Goal: Complete application form: Complete application form

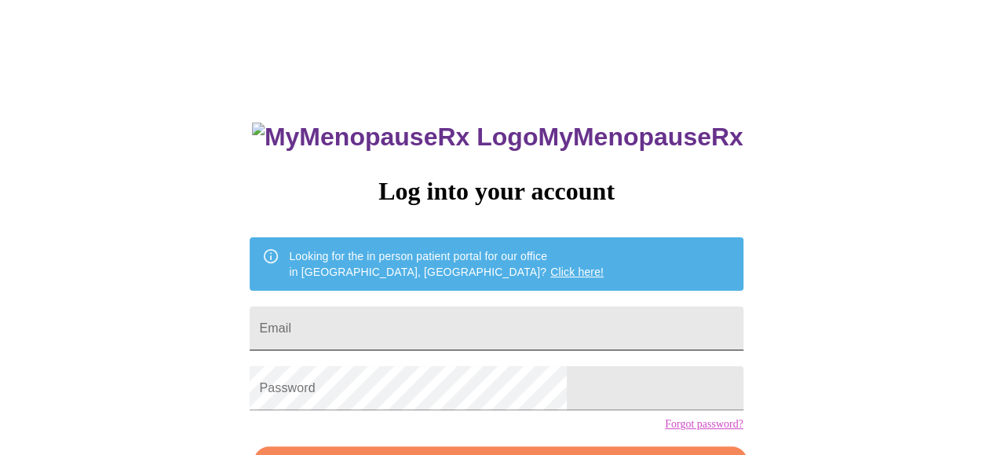
click at [581, 324] on input "Email" at bounding box center [496, 328] width 493 height 44
type input "amyquartuccio@gmail.com"
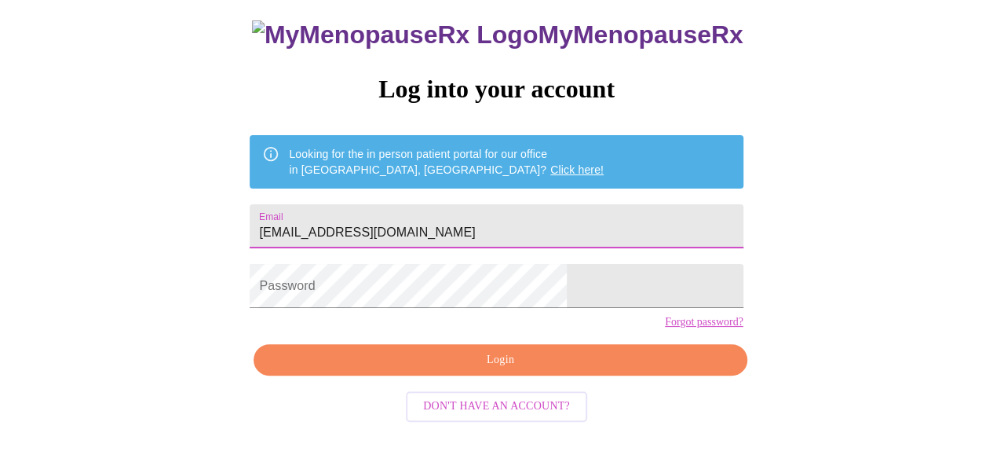
scroll to position [102, 0]
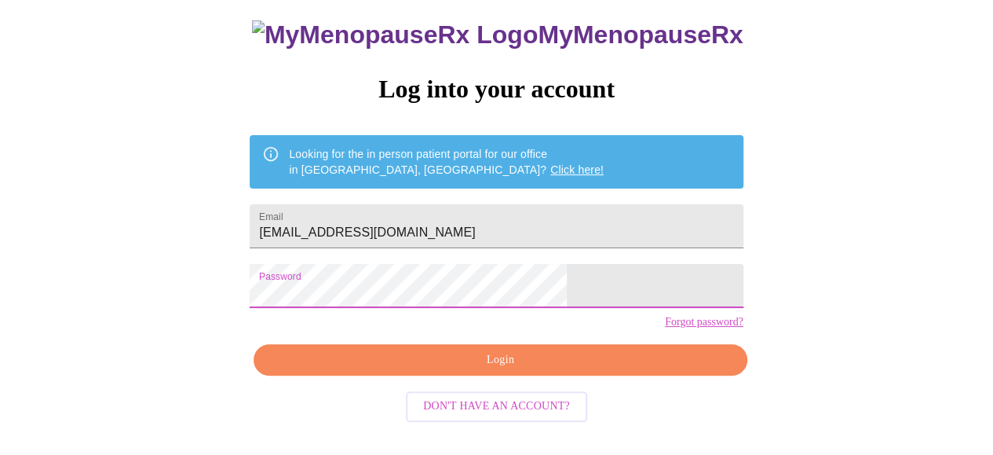
click at [480, 370] on span "Login" at bounding box center [500, 360] width 457 height 20
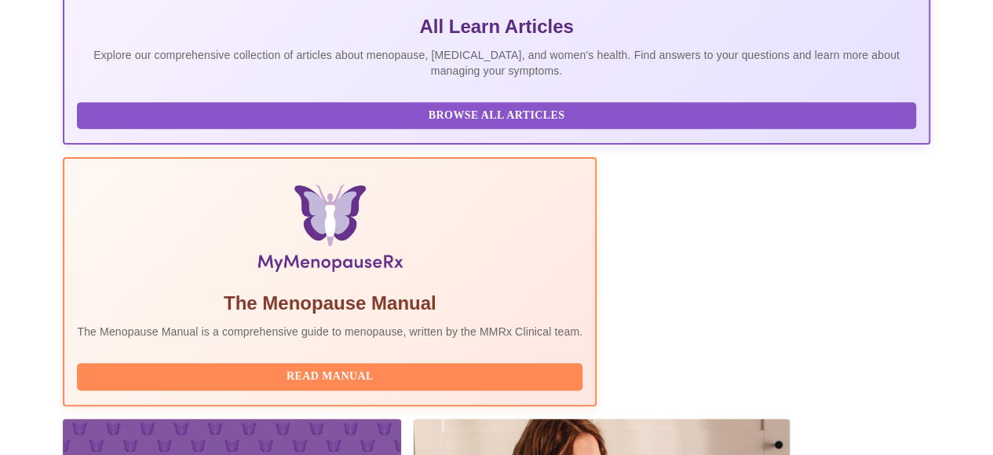
scroll to position [393, 0]
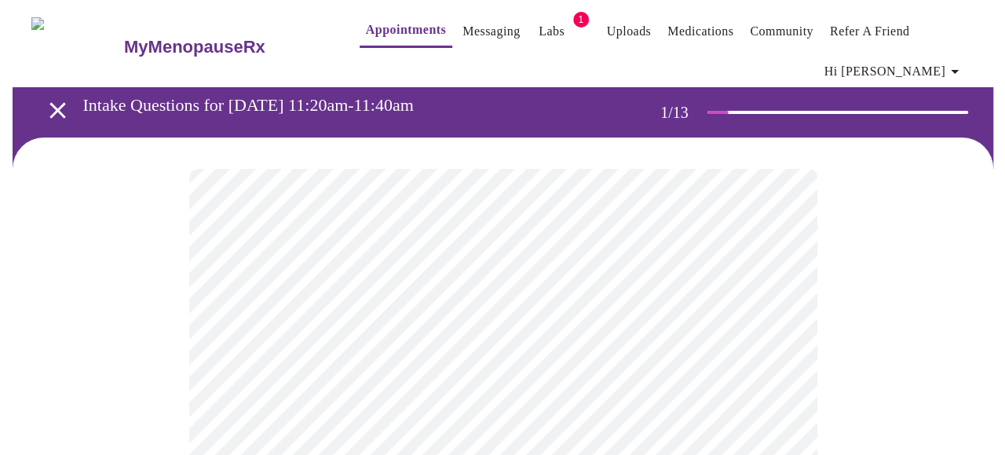
scroll to position [79, 0]
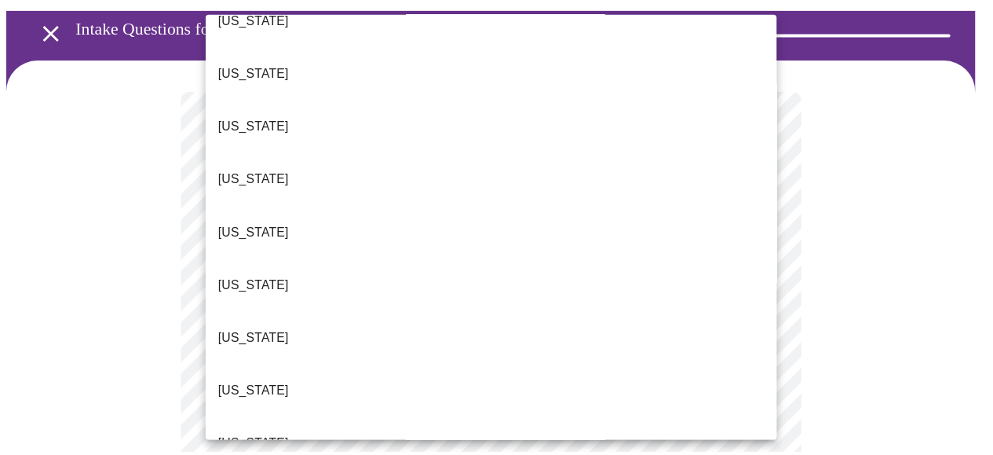
scroll to position [157, 0]
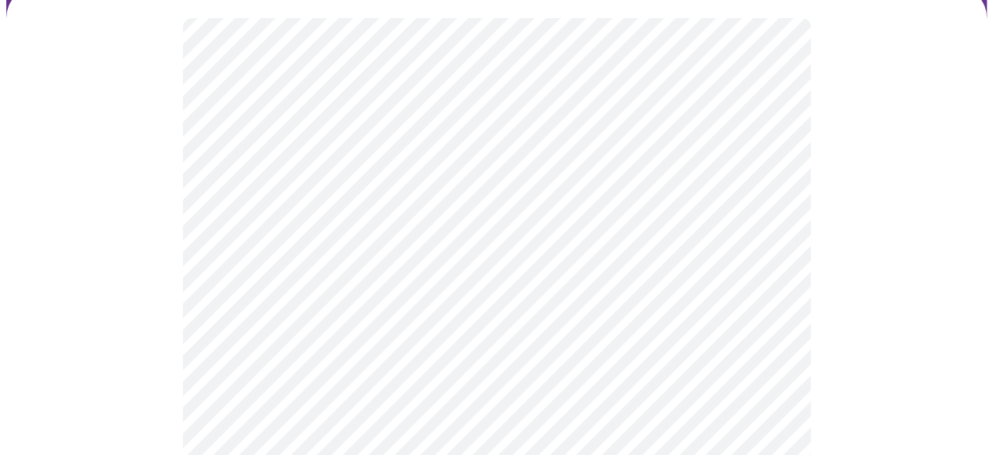
scroll to position [236, 0]
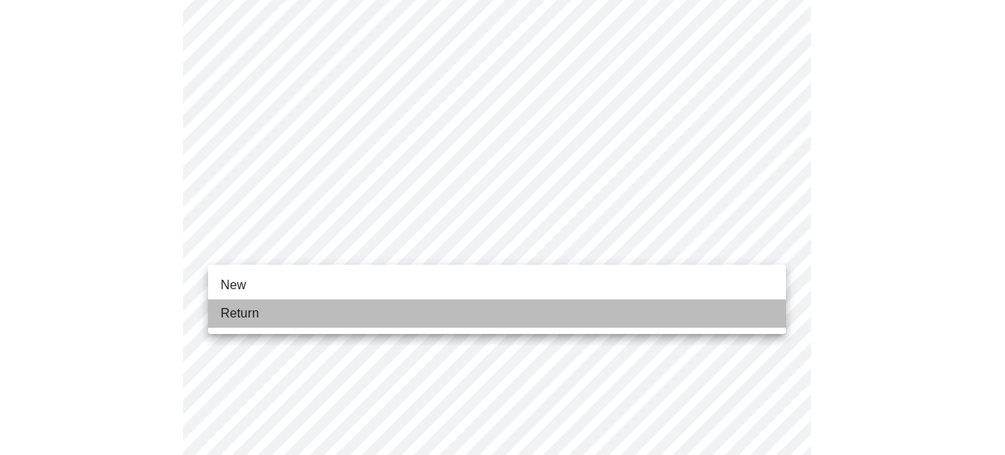
click at [513, 307] on li "Return" at bounding box center [497, 313] width 578 height 28
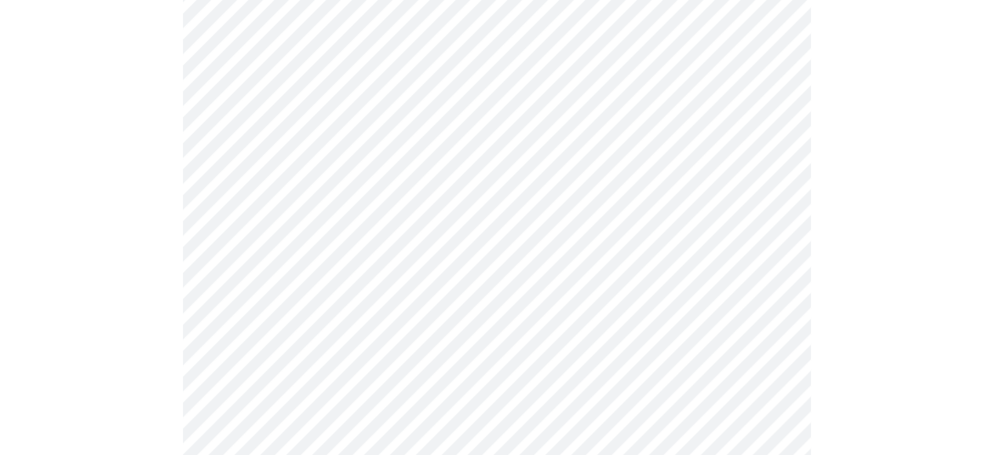
scroll to position [942, 0]
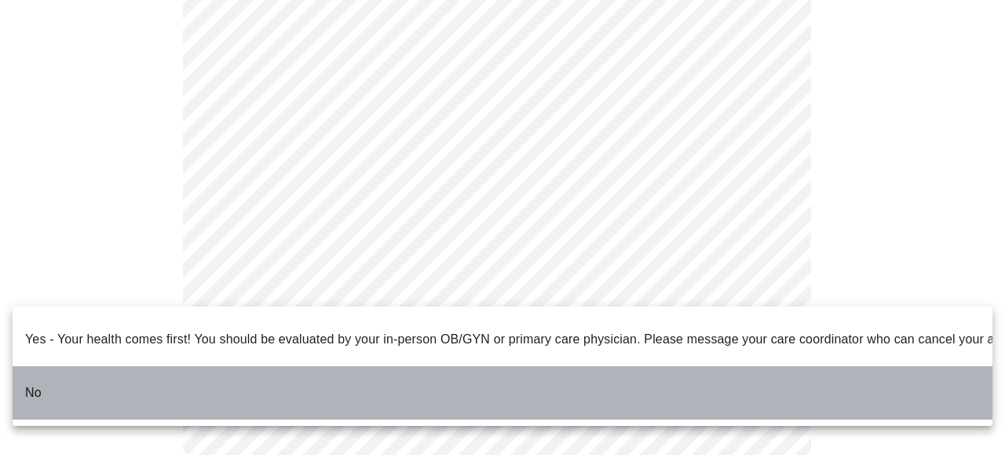
drag, startPoint x: 152, startPoint y: 379, endPoint x: 162, endPoint y: 379, distance: 10.2
click at [151, 379] on li "No" at bounding box center [503, 392] width 980 height 53
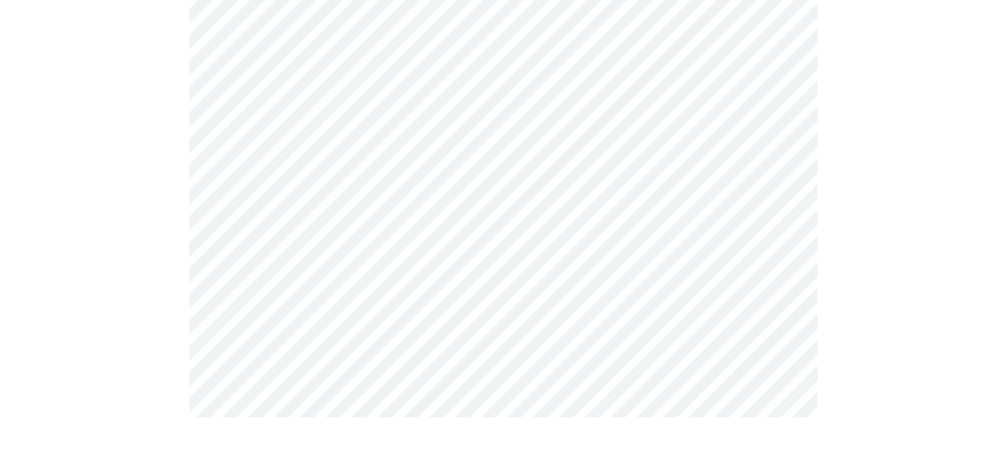
scroll to position [0, 0]
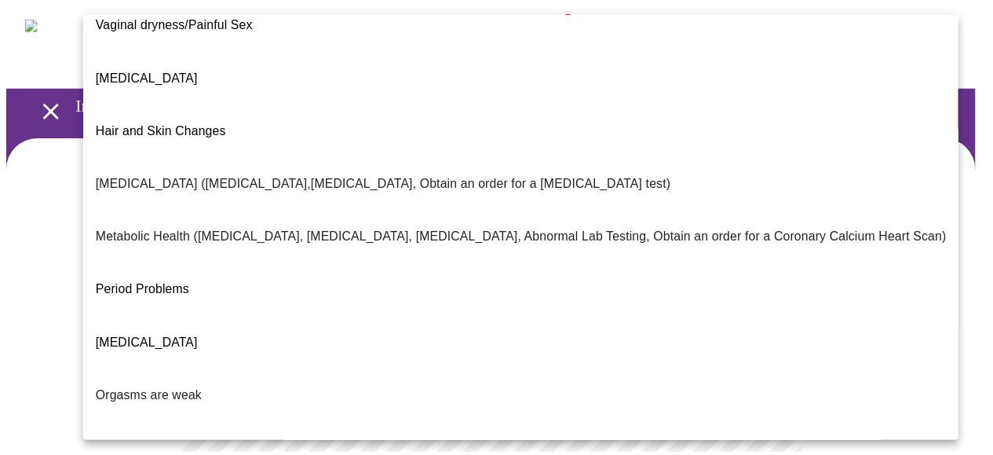
scroll to position [314, 0]
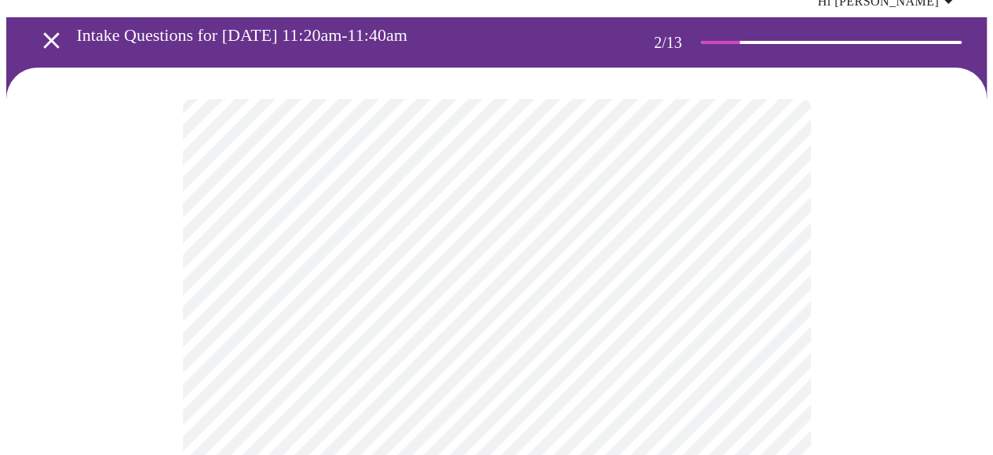
scroll to position [236, 0]
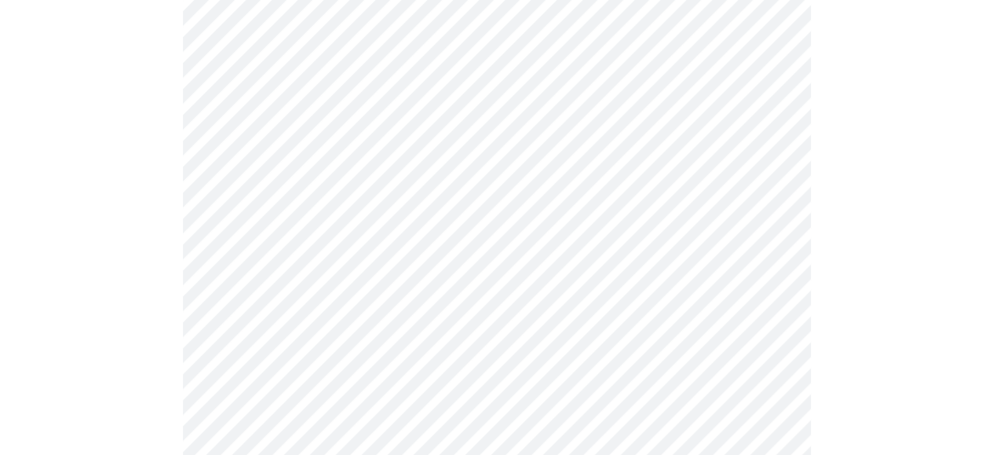
click at [627, 266] on body "MyMenopauseRx Appointments Messaging Labs 1 Uploads Medications Community Refer…" at bounding box center [496, 248] width 981 height 955
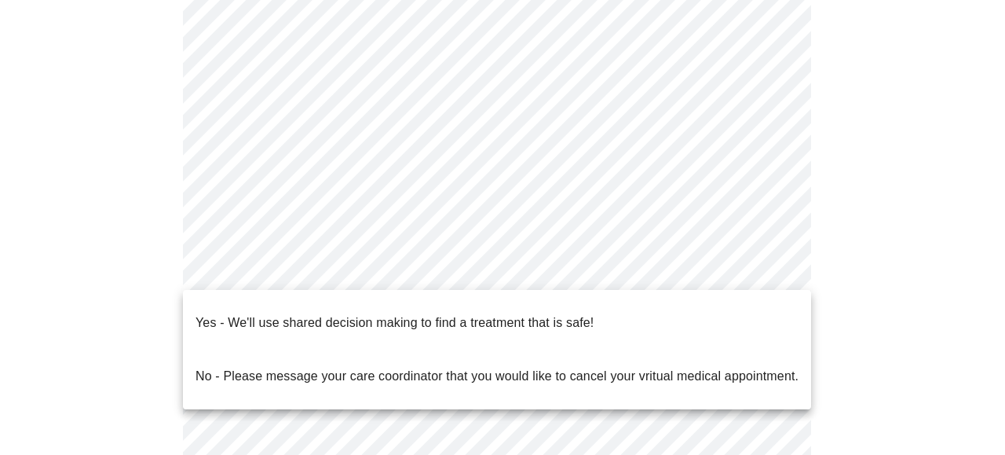
click at [849, 229] on div at bounding box center [502, 227] width 1005 height 455
click at [723, 271] on body "MyMenopauseRx Appointments Messaging Labs 1 Uploads Medications Community Refer…" at bounding box center [502, 248] width 992 height 955
click at [380, 313] on p "Yes - We'll use shared decision making to find a treatment that is safe!" at bounding box center [394, 322] width 398 height 19
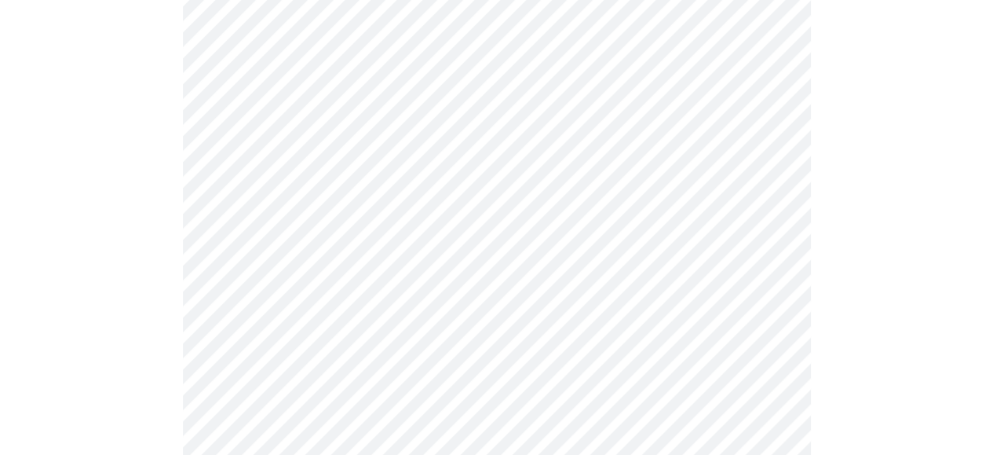
scroll to position [393, 0]
click at [937, 229] on div at bounding box center [496, 152] width 981 height 815
click at [864, 210] on div at bounding box center [496, 152] width 981 height 815
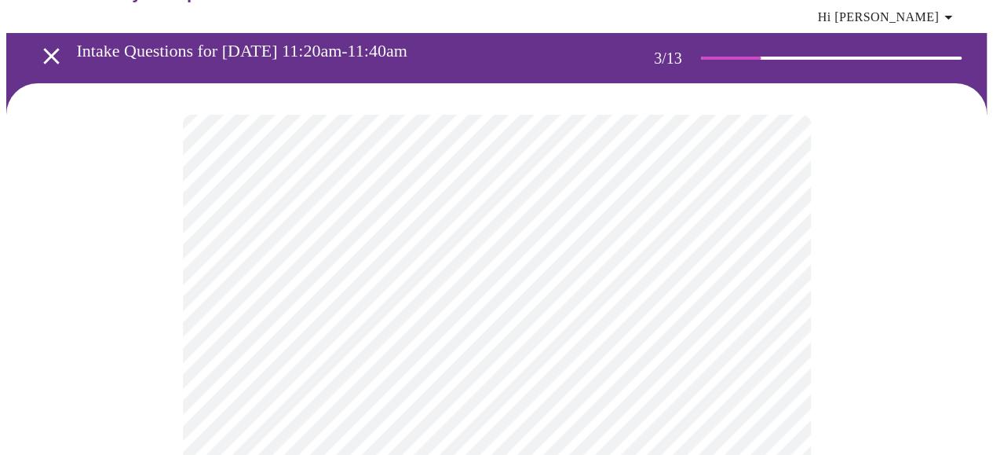
scroll to position [79, 0]
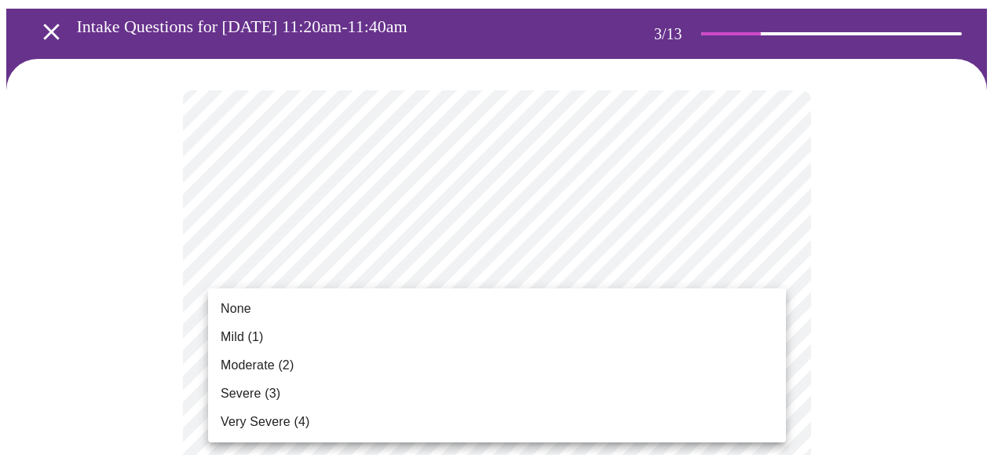
click at [264, 315] on li "None" at bounding box center [497, 308] width 578 height 28
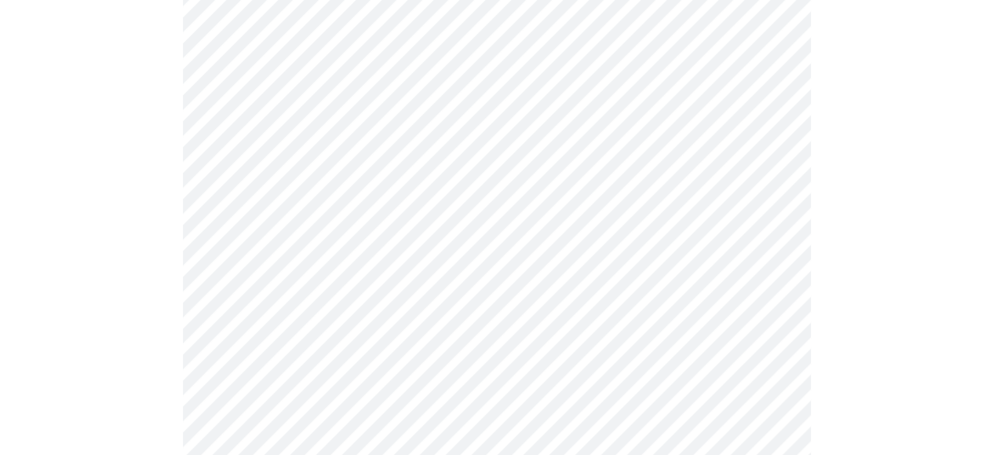
scroll to position [236, 0]
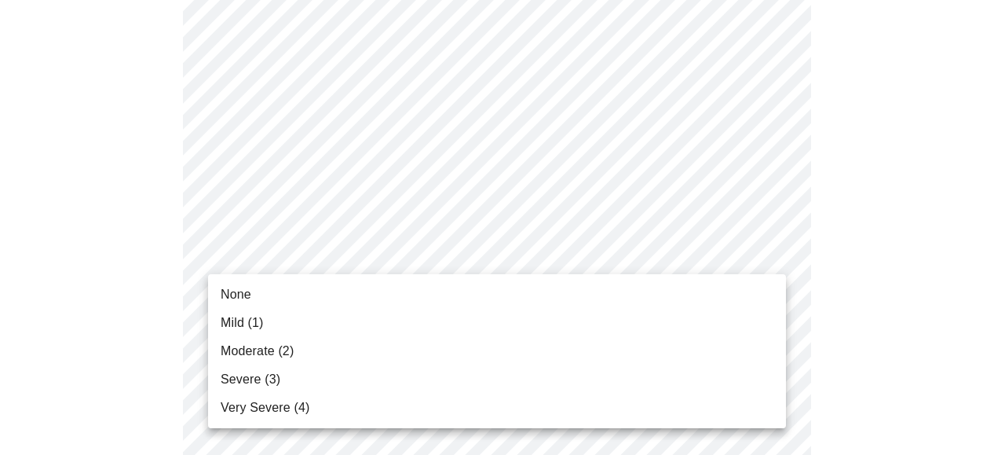
click at [259, 283] on li "None" at bounding box center [497, 294] width 578 height 28
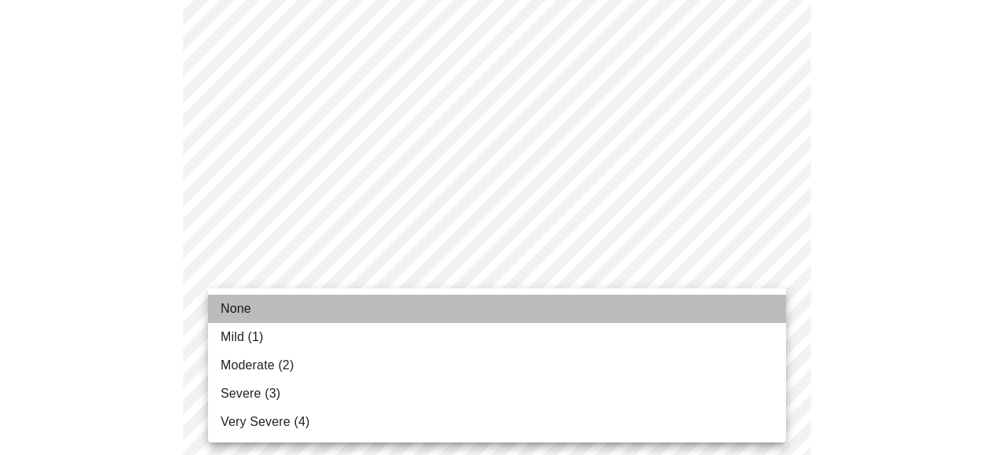
click at [251, 309] on li "None" at bounding box center [497, 308] width 578 height 28
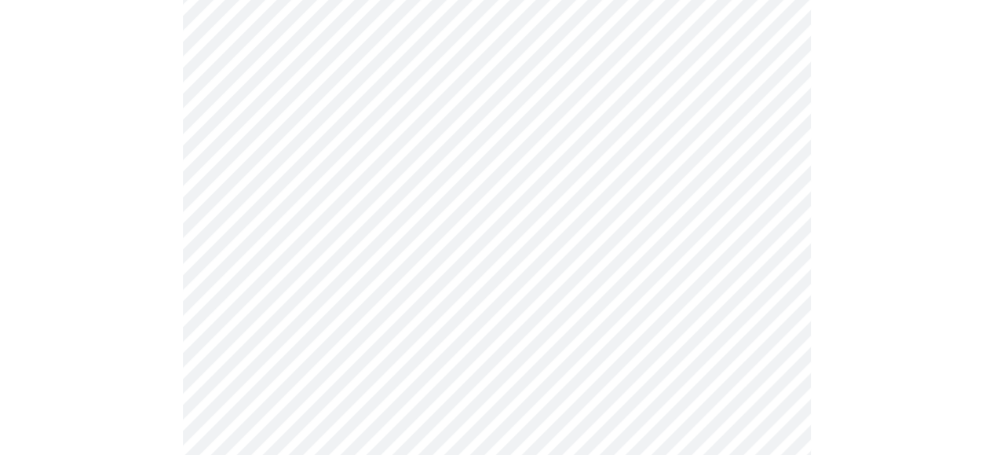
scroll to position [471, 0]
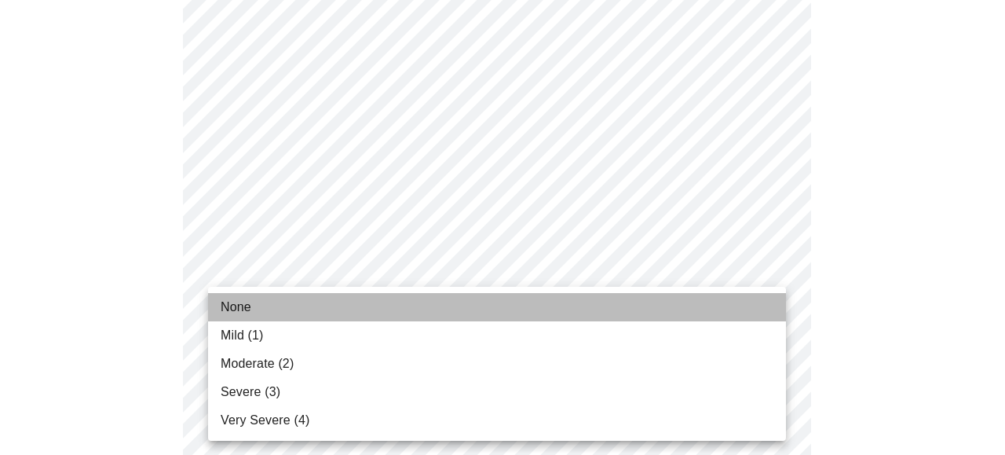
click at [242, 301] on span "None" at bounding box center [236, 307] width 31 height 19
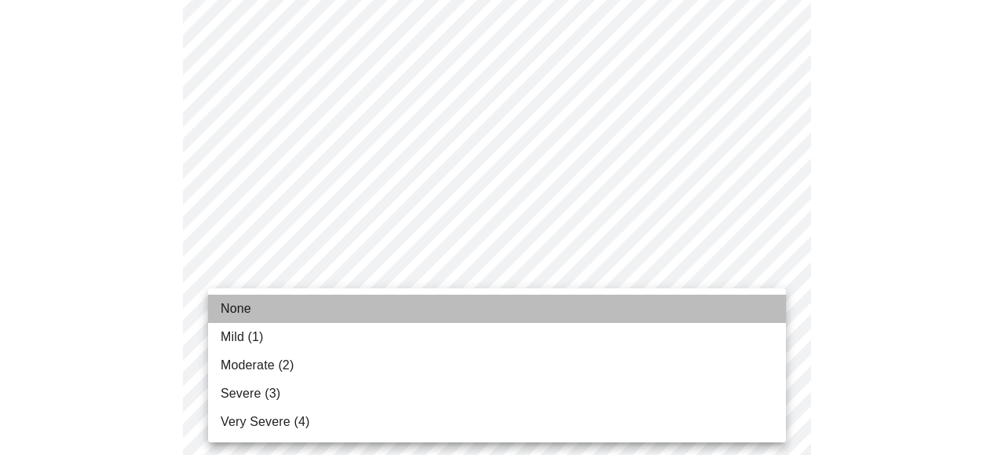
click at [226, 299] on span "None" at bounding box center [236, 308] width 31 height 19
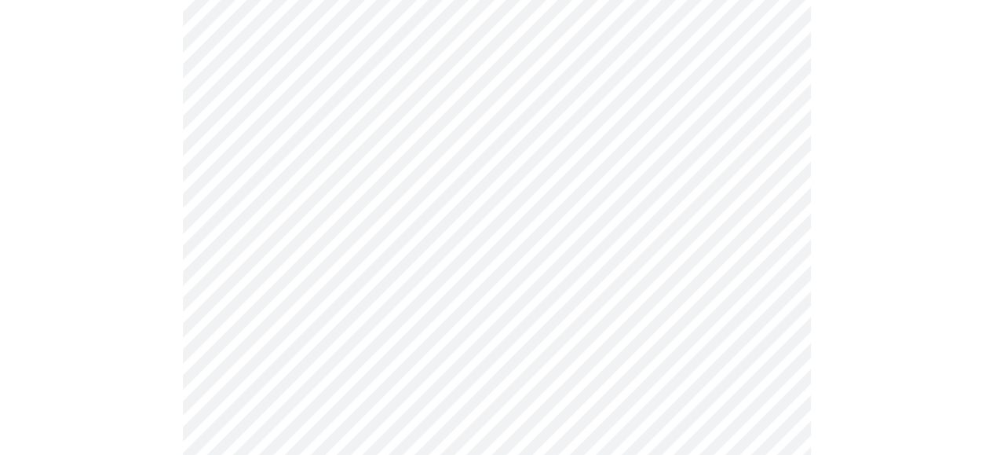
scroll to position [628, 0]
click at [338, 309] on body "MyMenopauseRx Appointments Messaging Labs 1 Uploads Medications Community Refer…" at bounding box center [496, 378] width 981 height 2000
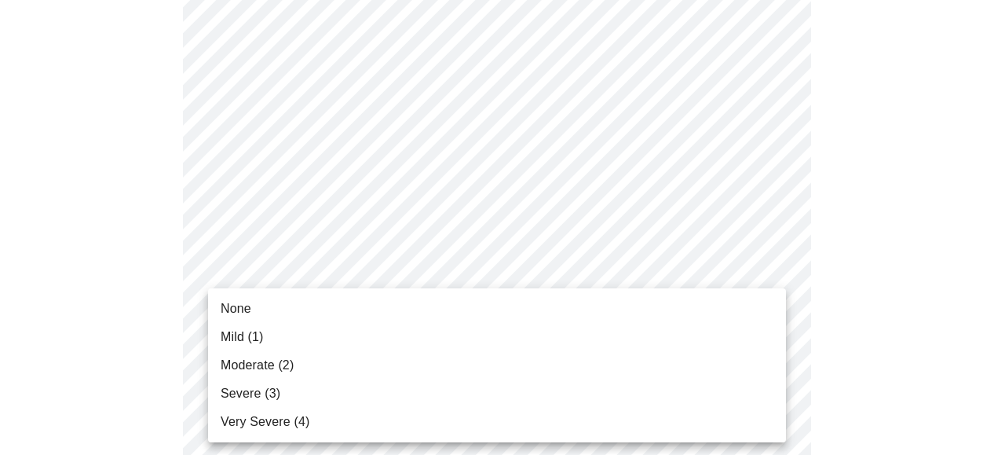
click at [243, 338] on span "Mild (1)" at bounding box center [242, 336] width 43 height 19
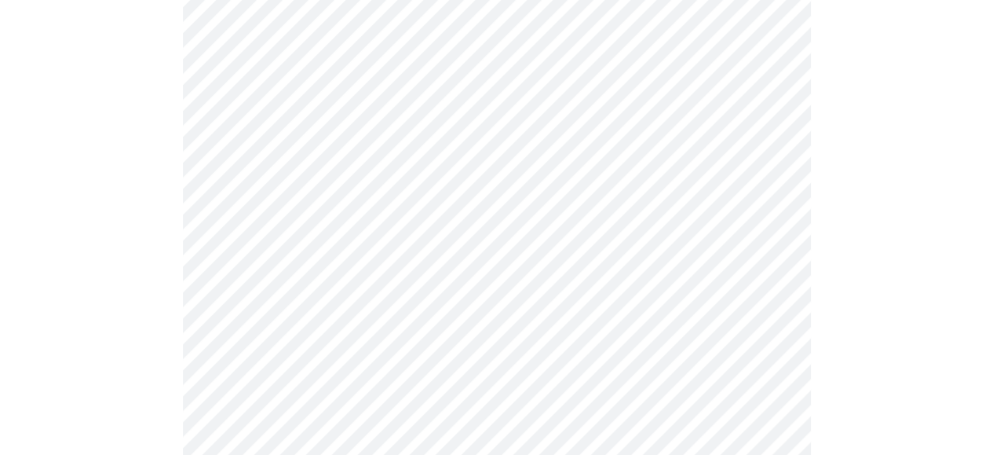
scroll to position [785, 0]
click at [410, 280] on body "MyMenopauseRx Appointments Messaging Labs 1 Uploads Medications Community Refer…" at bounding box center [496, 210] width 981 height 1978
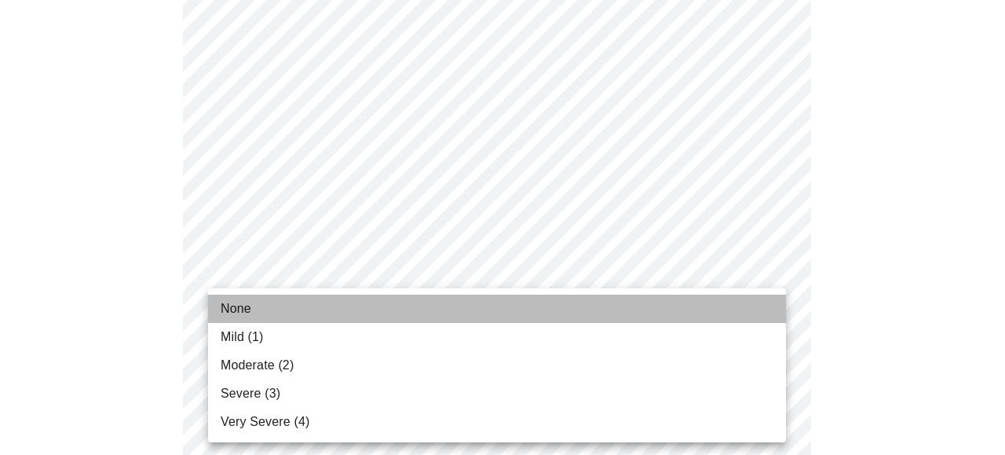
click at [273, 313] on li "None" at bounding box center [497, 308] width 578 height 28
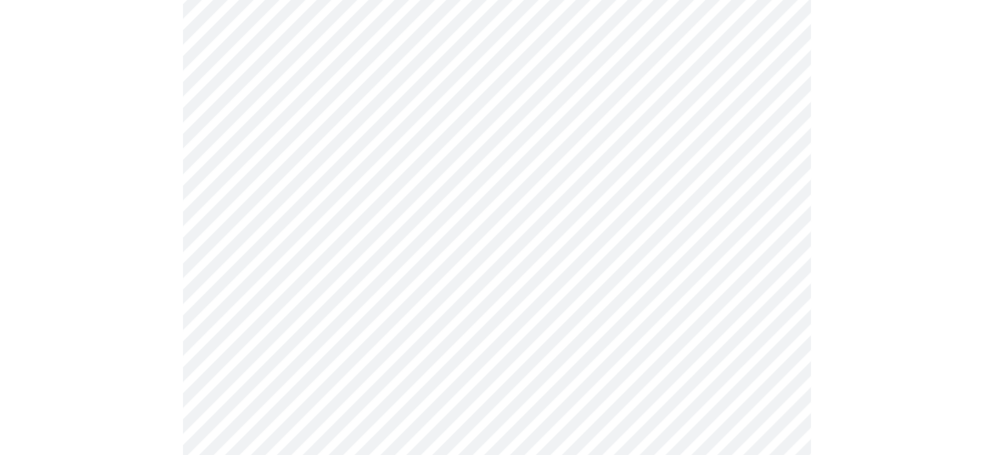
scroll to position [864, 0]
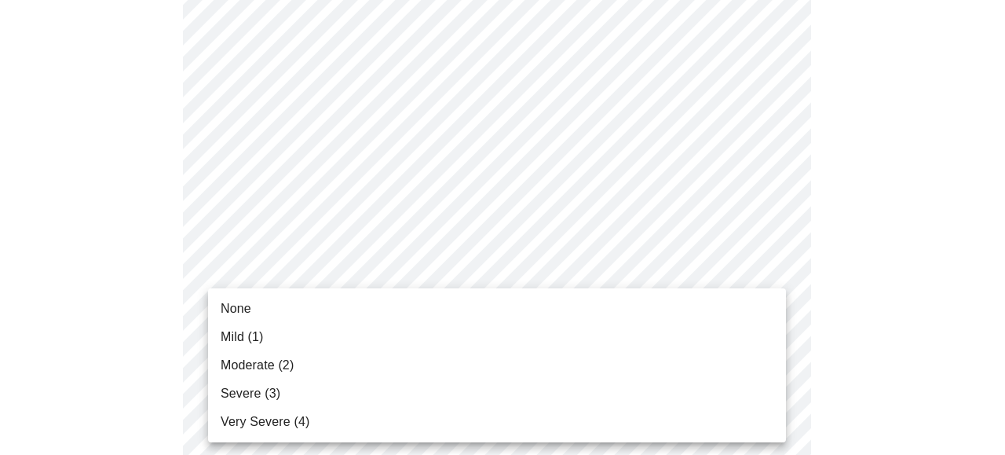
click at [407, 319] on body "MyMenopauseRx Appointments Messaging Labs 1 Uploads Medications Community Refer…" at bounding box center [502, 121] width 992 height 1956
click at [371, 313] on li "None" at bounding box center [497, 308] width 578 height 28
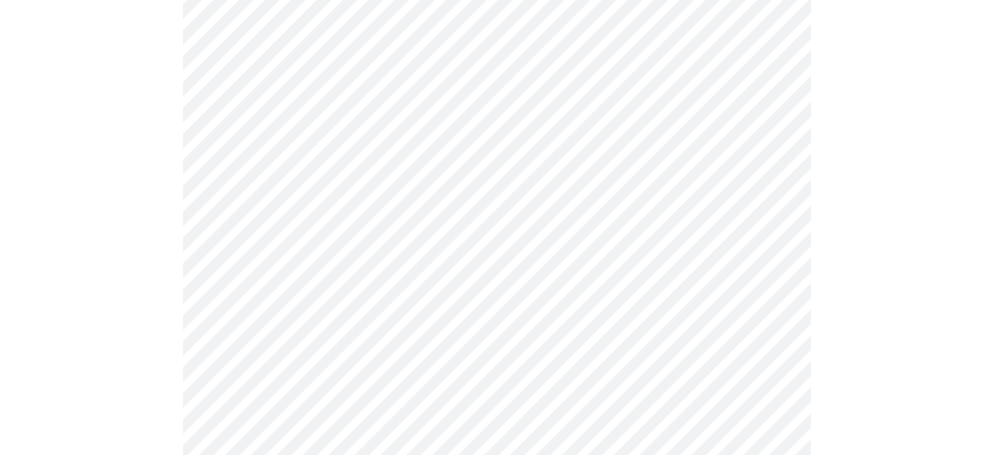
scroll to position [1021, 0]
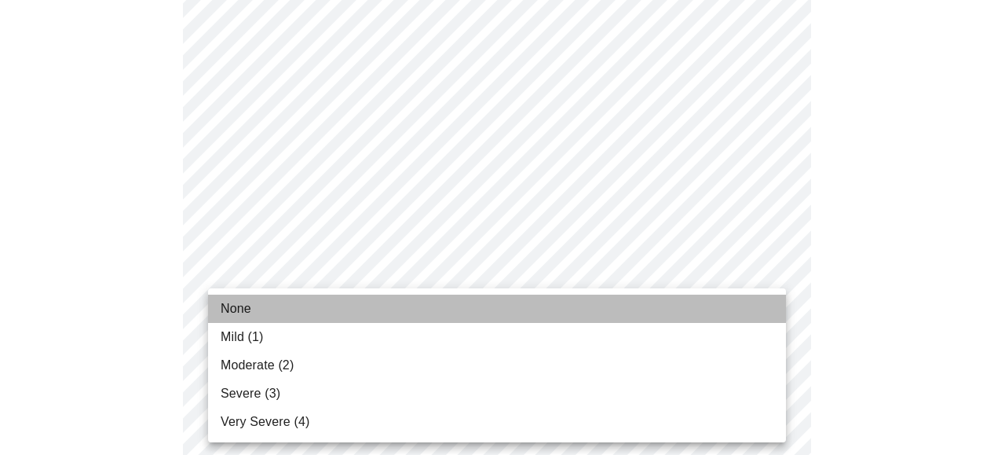
click at [405, 311] on li "None" at bounding box center [497, 308] width 578 height 28
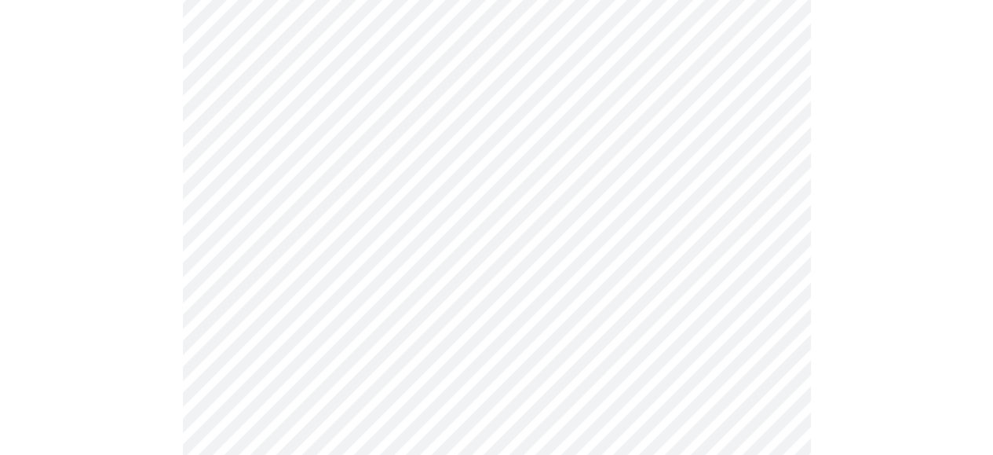
scroll to position [1256, 0]
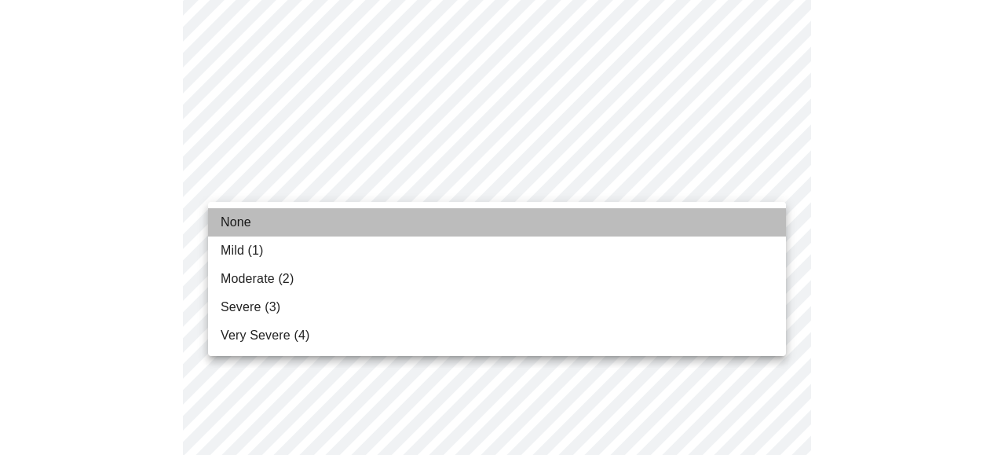
click at [380, 210] on li "None" at bounding box center [497, 222] width 578 height 28
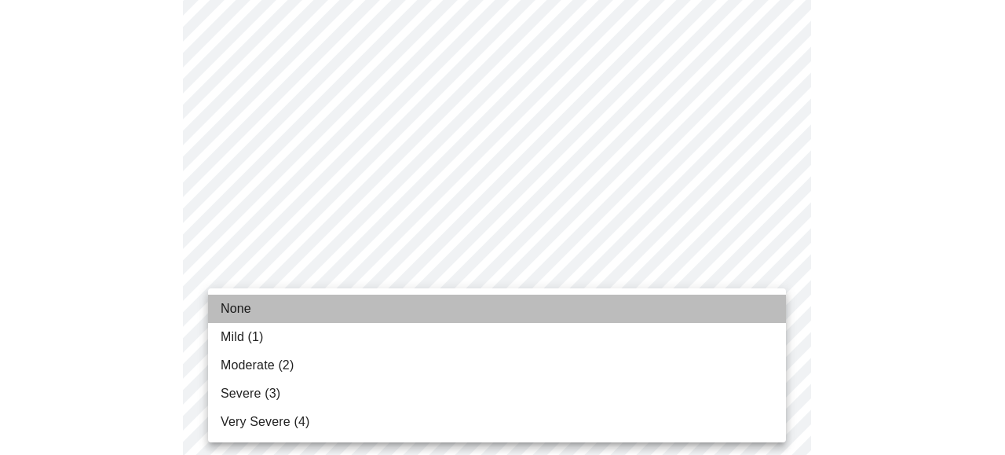
click at [413, 301] on li "None" at bounding box center [497, 308] width 578 height 28
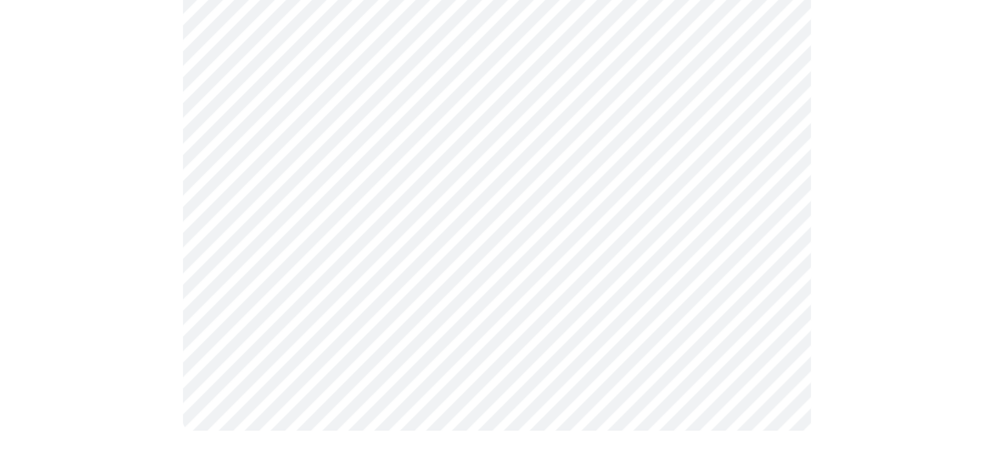
scroll to position [0, 0]
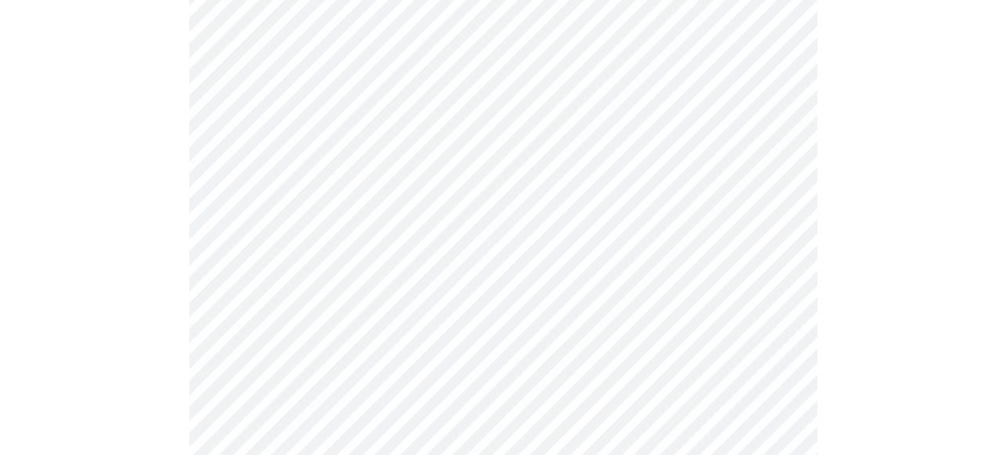
scroll to position [550, 0]
click at [702, 434] on body "MyMenopauseRx Appointments Messaging Labs 1 Uploads Medications Community Refer…" at bounding box center [502, 241] width 992 height 1569
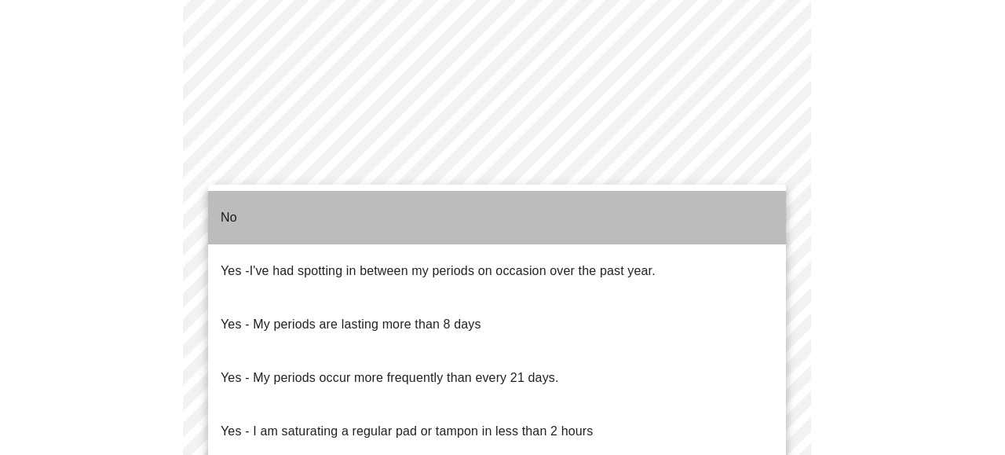
click at [327, 214] on li "No" at bounding box center [497, 217] width 578 height 53
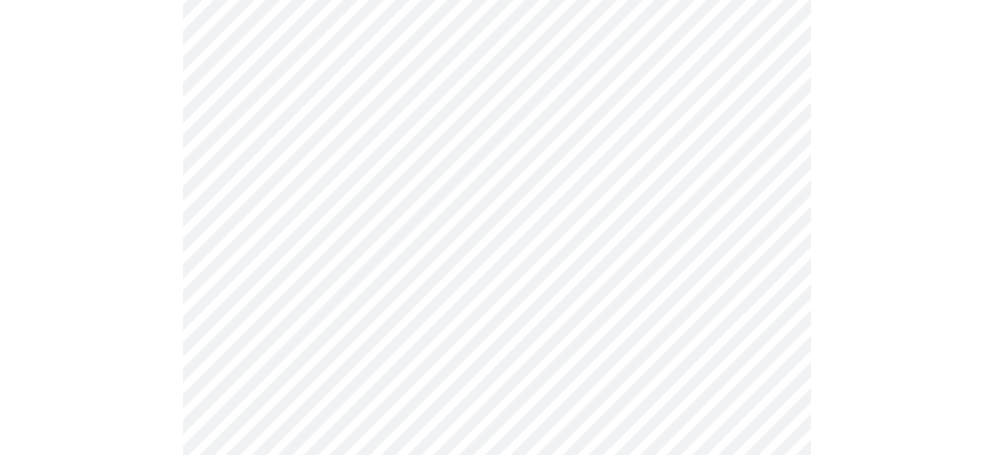
scroll to position [870, 0]
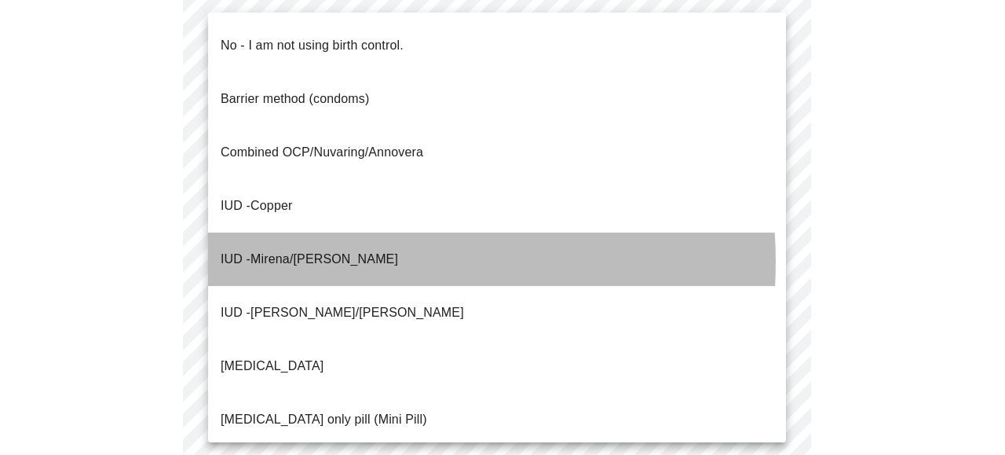
click at [344, 232] on li "IUD - Mirena/Liletta" at bounding box center [497, 258] width 578 height 53
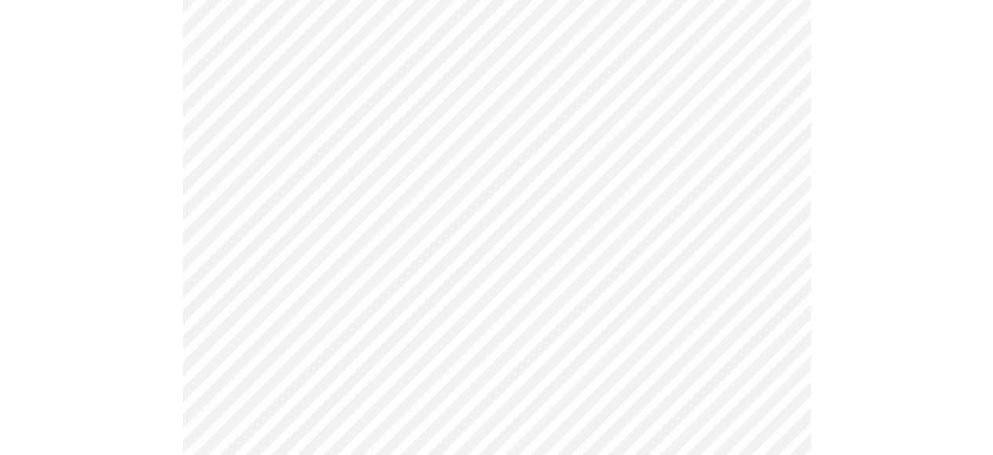
scroll to position [1027, 0]
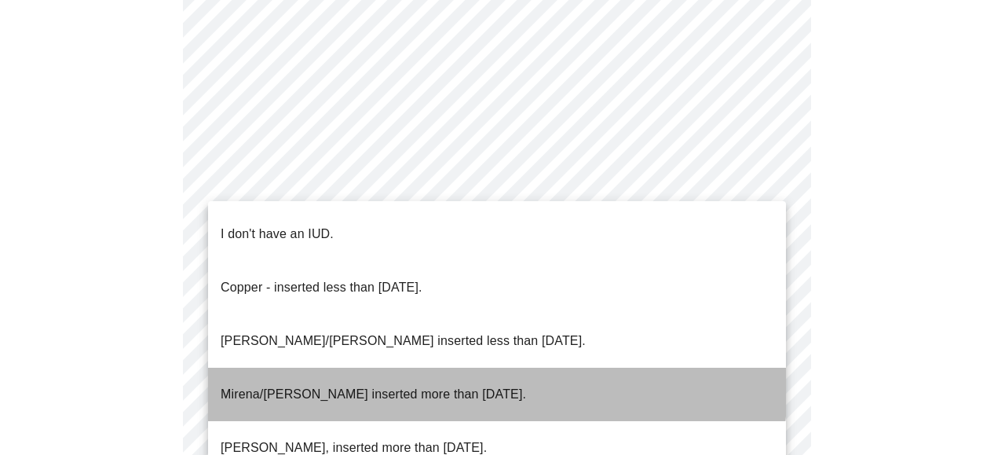
click at [371, 385] on p "Mirena/Liletta inserted more than 5 years ago." at bounding box center [373, 394] width 305 height 19
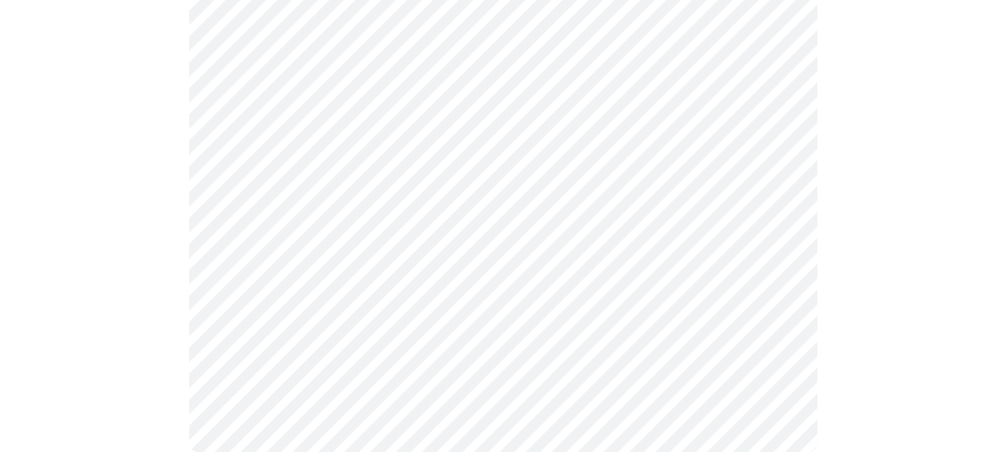
scroll to position [1087, 0]
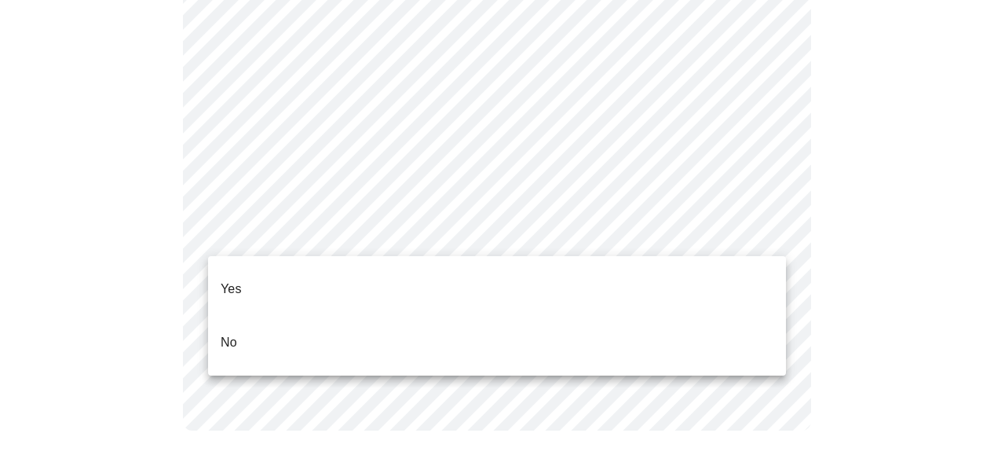
click at [231, 333] on p "No" at bounding box center [229, 342] width 16 height 19
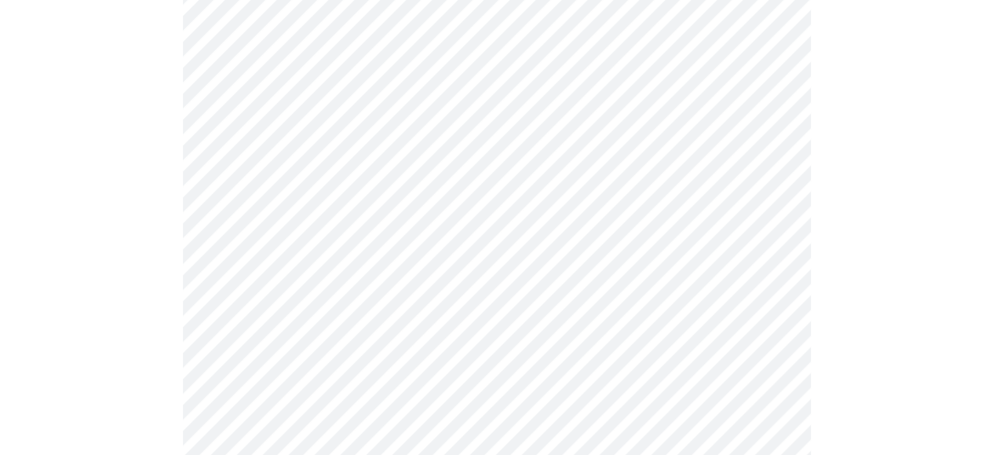
scroll to position [236, 0]
click at [747, 193] on body "MyMenopauseRx Appointments Messaging Labs 1 Uploads Medications Community Refer…" at bounding box center [496, 362] width 981 height 1182
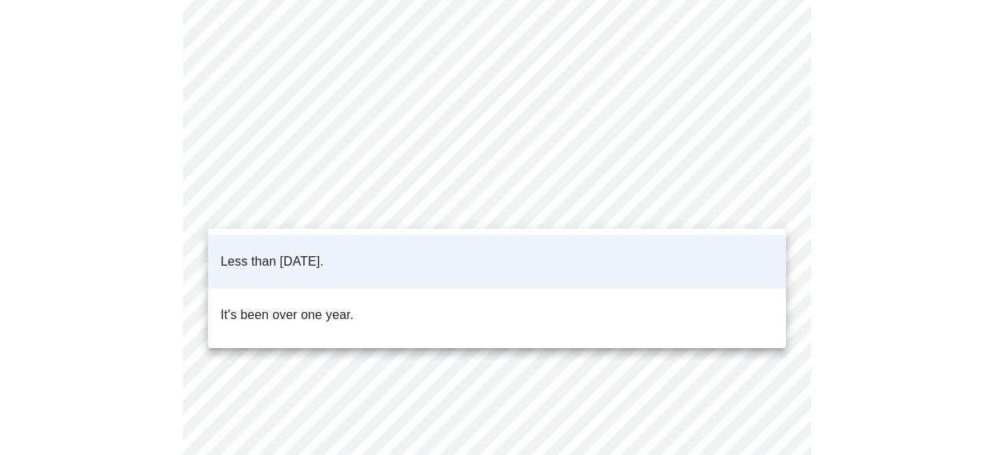
click at [837, 164] on div at bounding box center [502, 227] width 1005 height 455
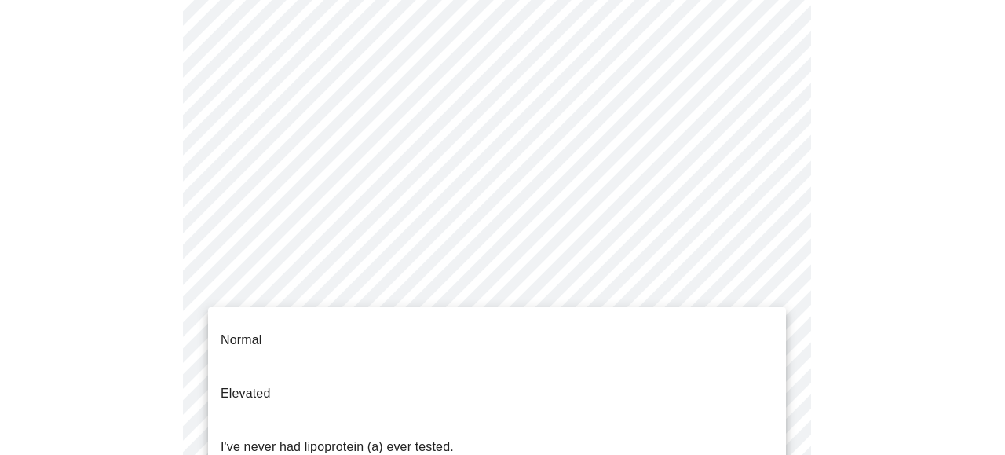
click at [774, 329] on body "MyMenopauseRx Appointments Messaging Labs 1 Uploads Medications Community Refer…" at bounding box center [502, 362] width 992 height 1182
drag, startPoint x: 389, startPoint y: 403, endPoint x: 400, endPoint y: 395, distance: 13.5
click at [389, 437] on p "I've never had lipoprotein (a) ever tested." at bounding box center [337, 446] width 233 height 19
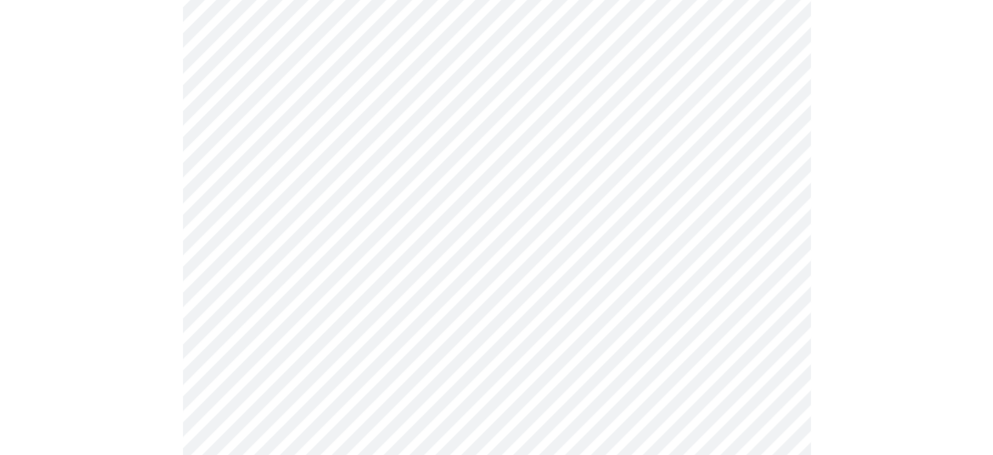
scroll to position [4236, 0]
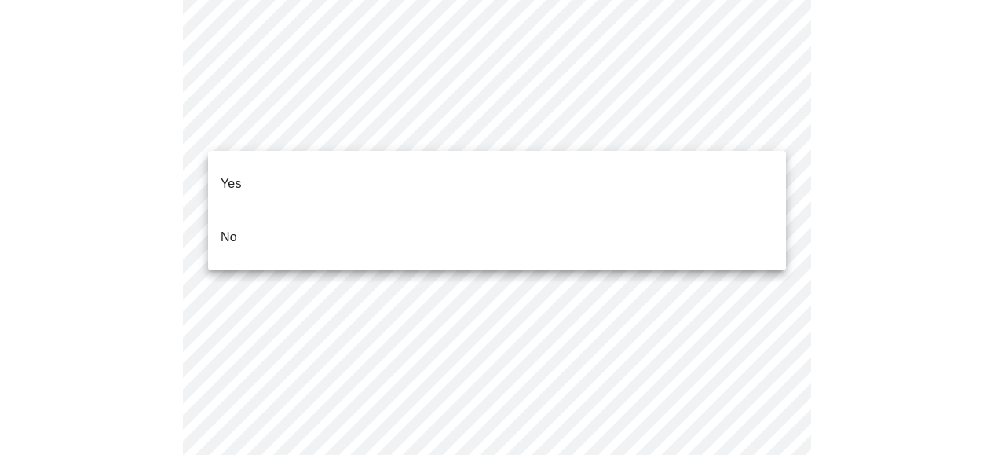
click at [225, 224] on span "No" at bounding box center [229, 237] width 16 height 44
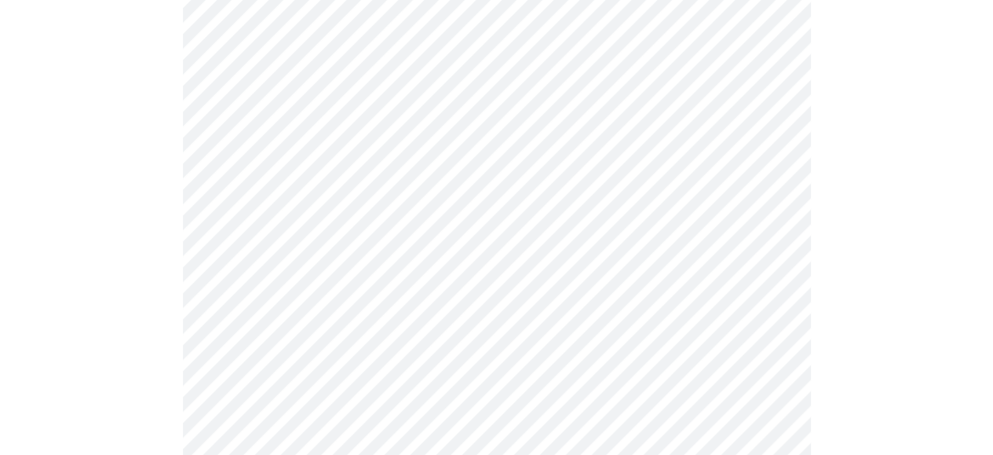
scroll to position [4384, 0]
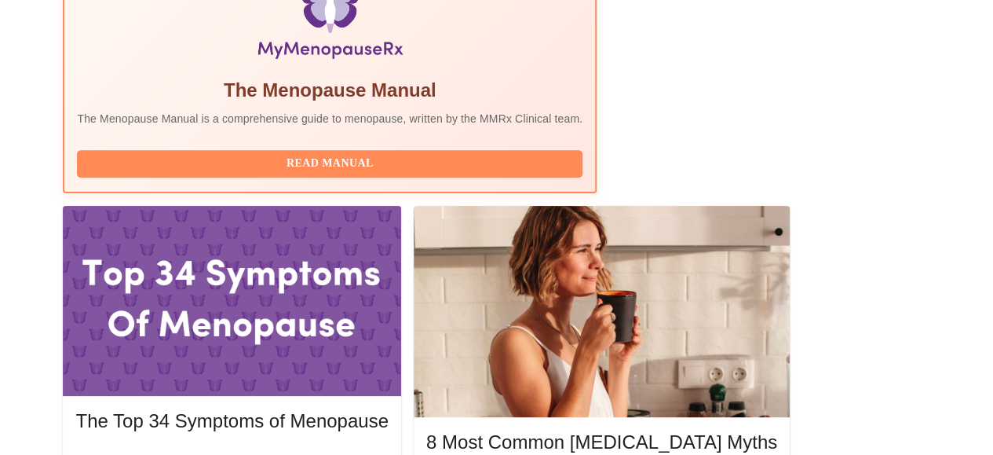
scroll to position [559, 0]
